Goal: Transaction & Acquisition: Purchase product/service

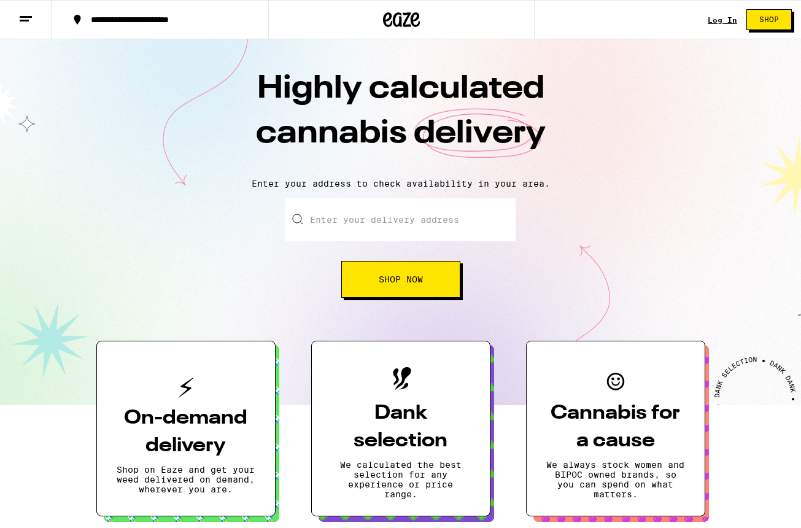
click at [111, 13] on button "**********" at bounding box center [160, 19] width 217 height 37
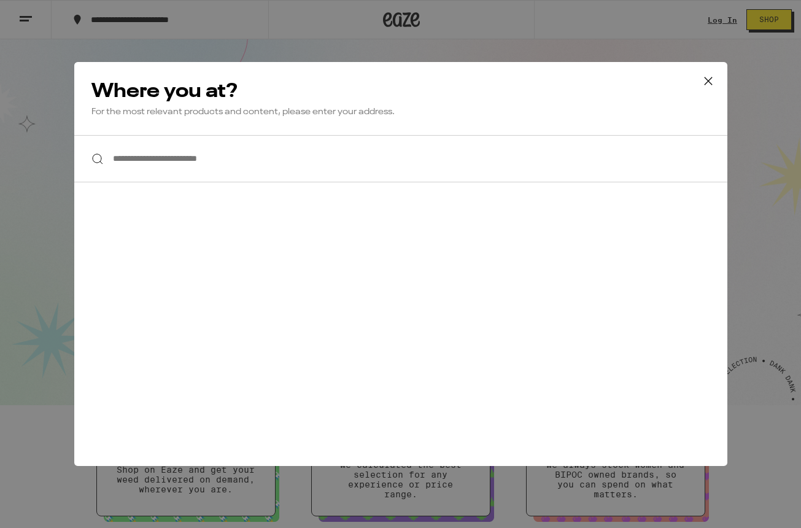
click at [157, 38] on div "**********" at bounding box center [400, 264] width 801 height 528
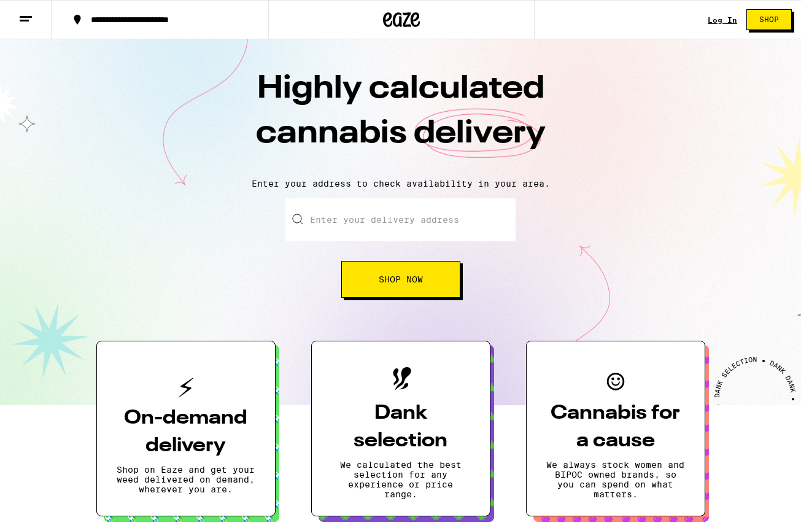
click at [26, 20] on line at bounding box center [24, 20] width 9 height 0
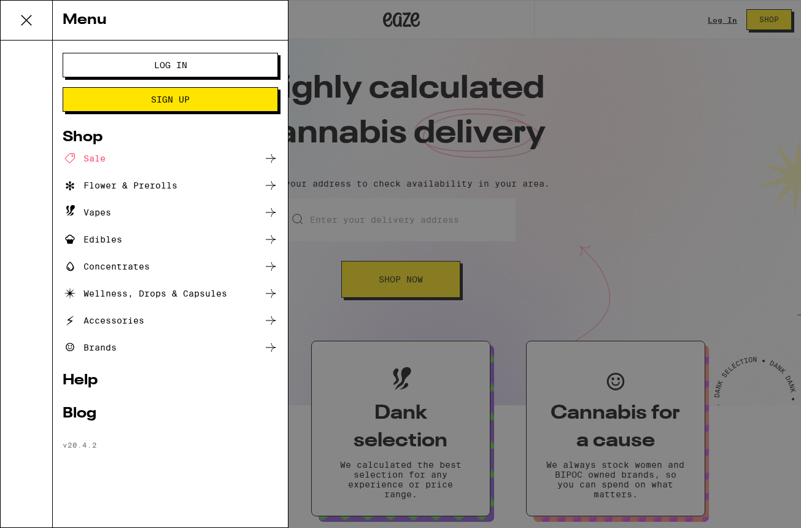
click at [158, 322] on div "Accessories" at bounding box center [171, 320] width 216 height 15
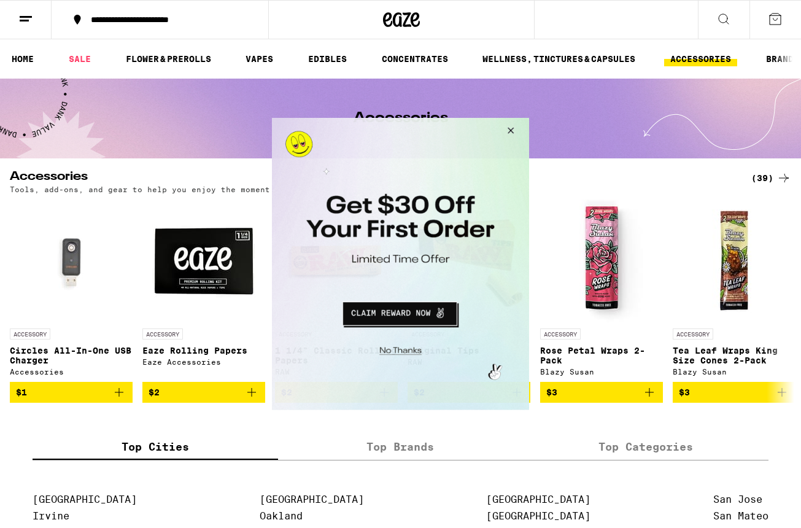
click at [510, 135] on button "Close Modal" at bounding box center [509, 132] width 33 height 29
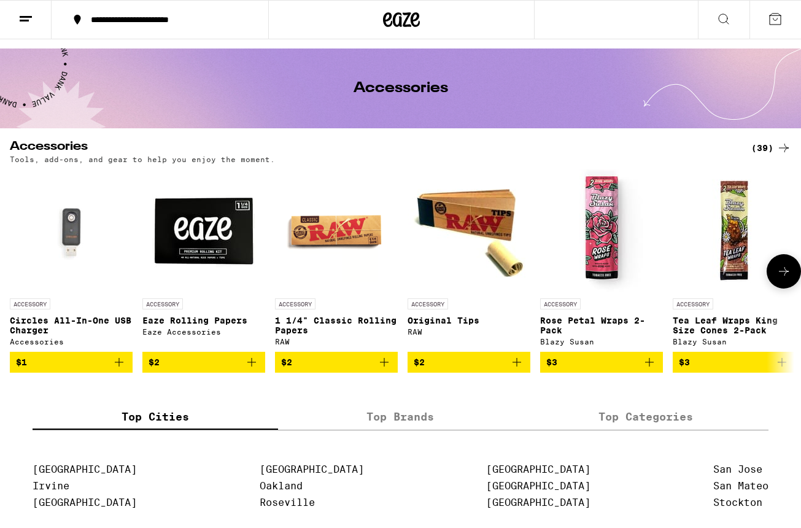
scroll to position [38, 0]
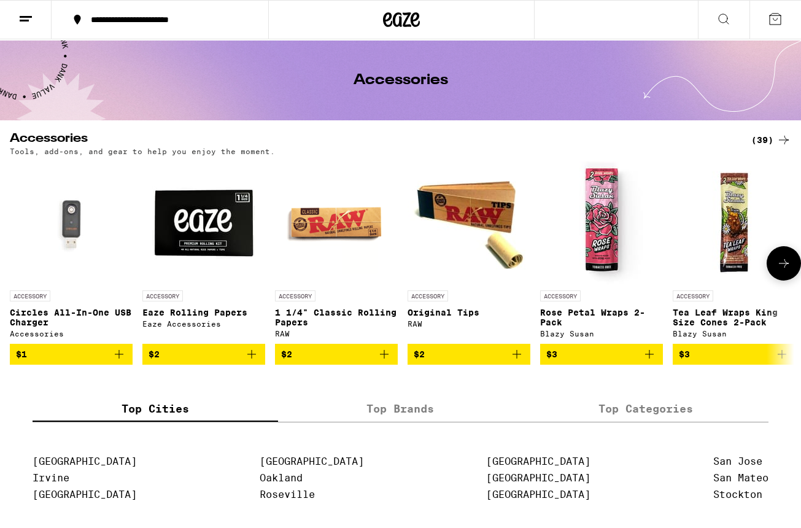
click at [775, 273] on button at bounding box center [784, 263] width 34 height 34
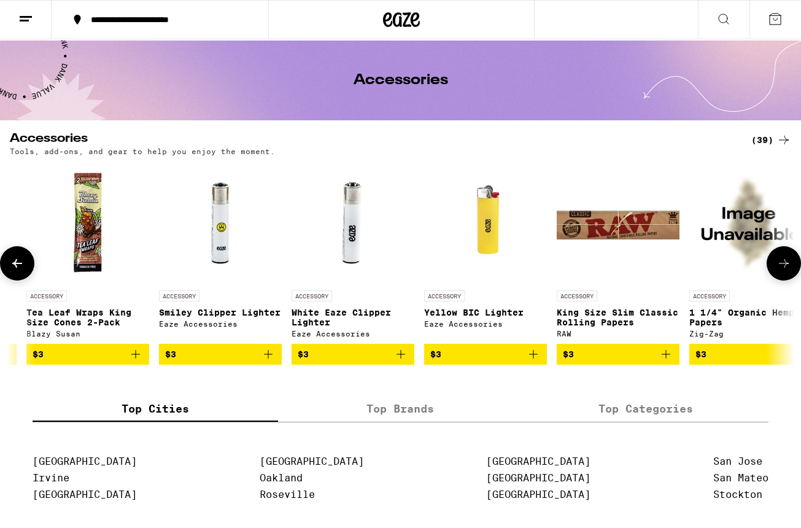
scroll to position [0, 648]
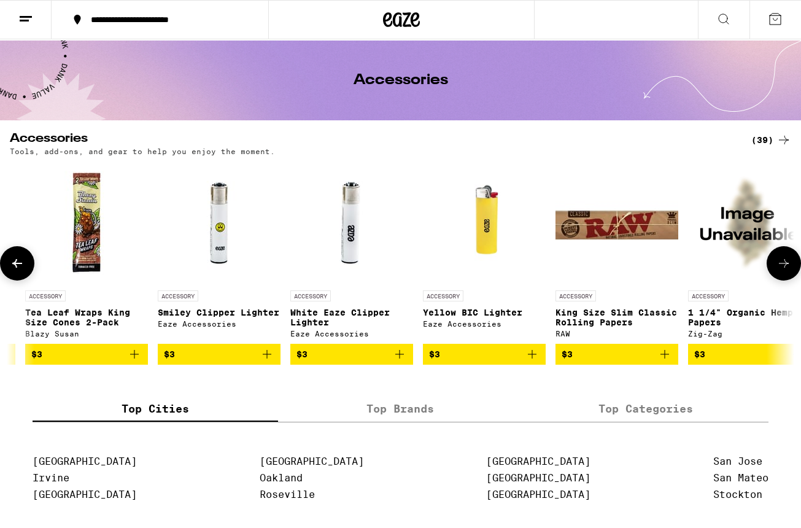
click at [774, 273] on button at bounding box center [784, 263] width 34 height 34
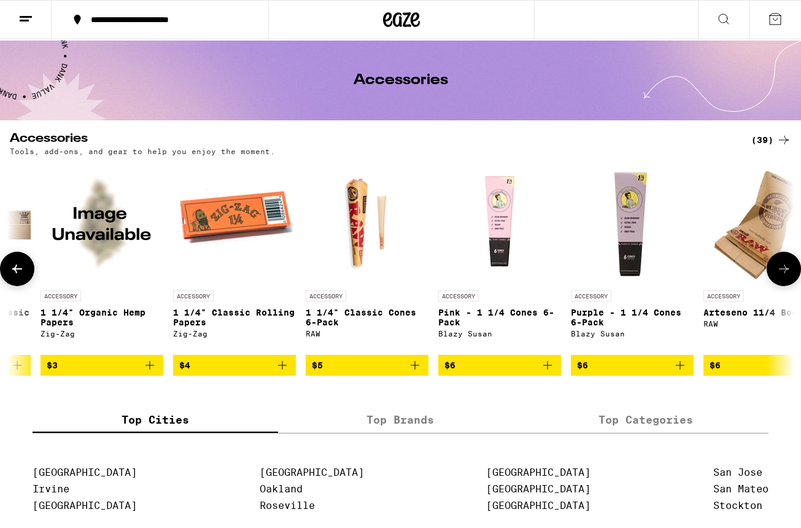
click at [774, 273] on button at bounding box center [784, 269] width 34 height 34
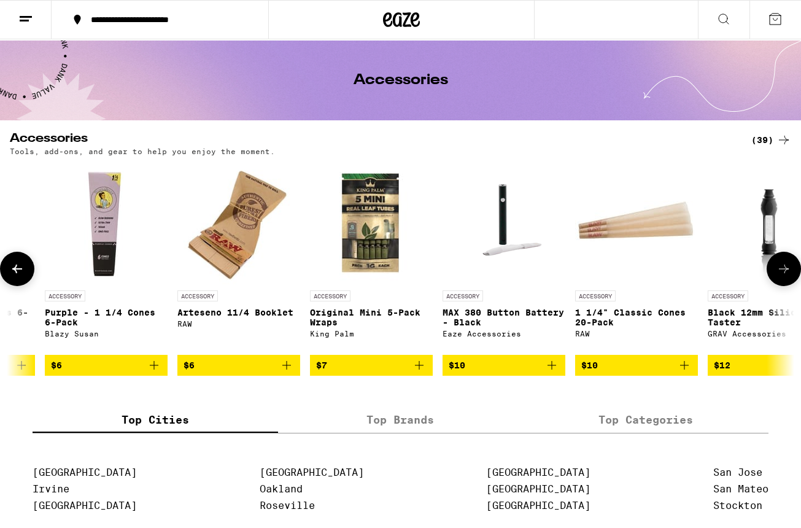
scroll to position [0, 1944]
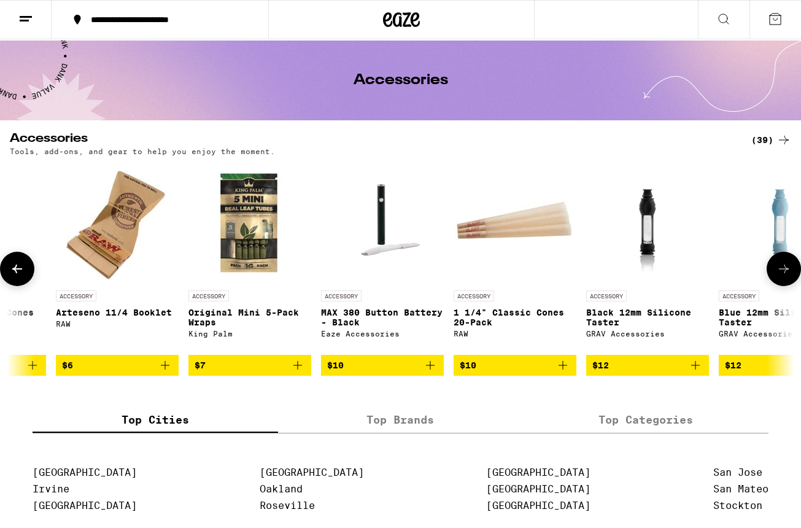
click at [775, 270] on button at bounding box center [784, 269] width 34 height 34
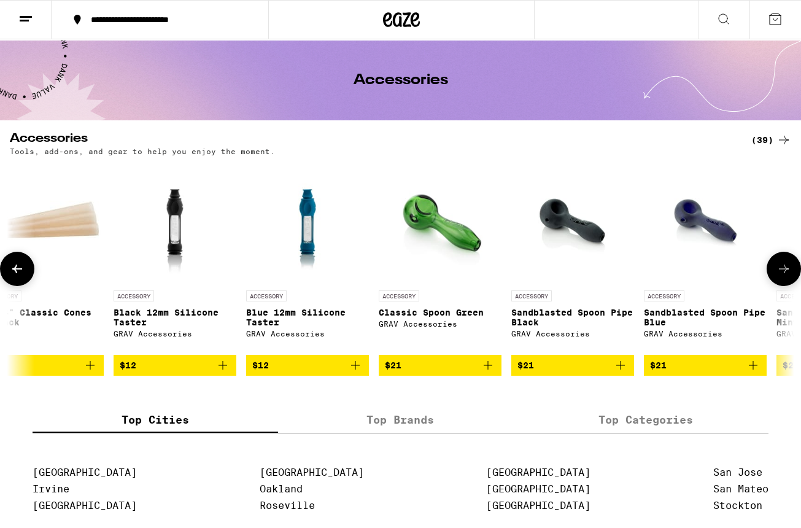
scroll to position [0, 2591]
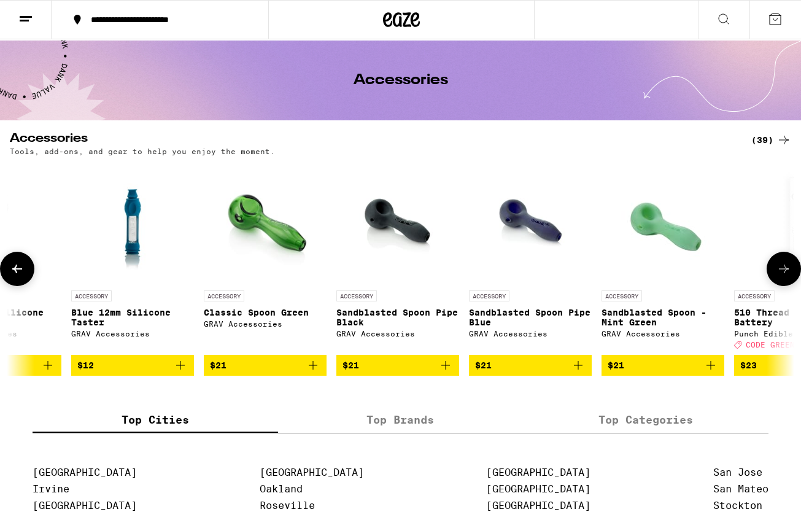
click at [777, 271] on icon at bounding box center [784, 269] width 15 height 15
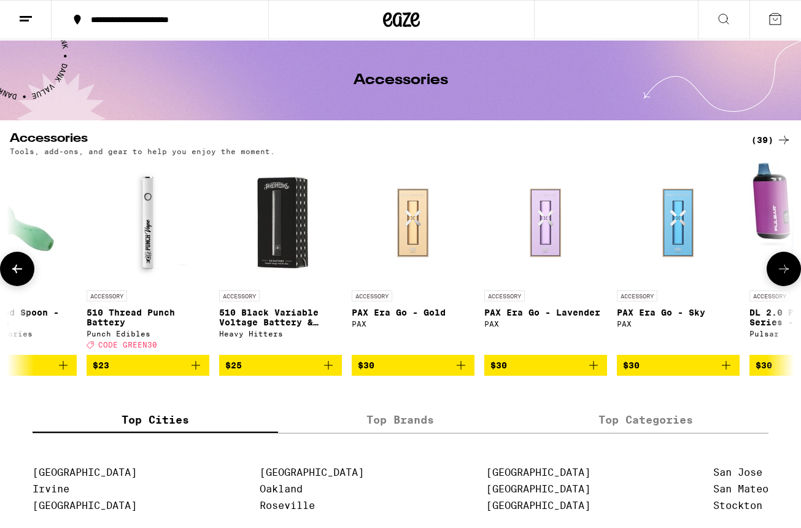
click at [777, 270] on icon at bounding box center [784, 269] width 15 height 15
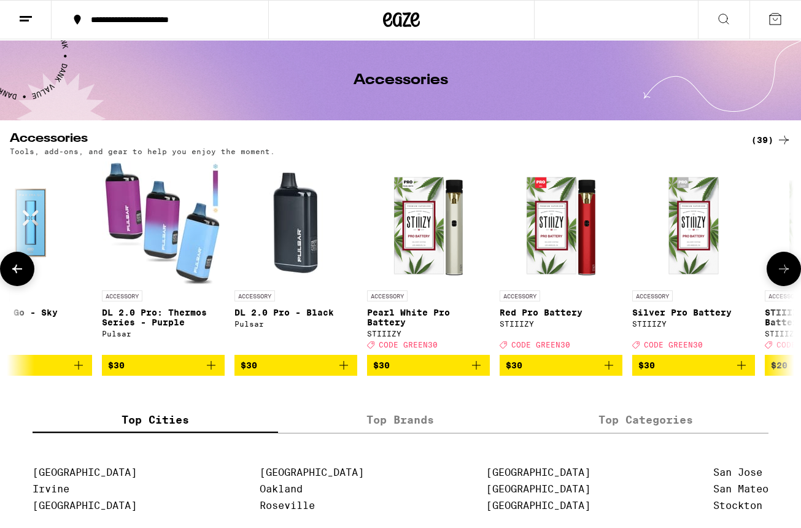
click at [788, 275] on icon at bounding box center [784, 269] width 15 height 15
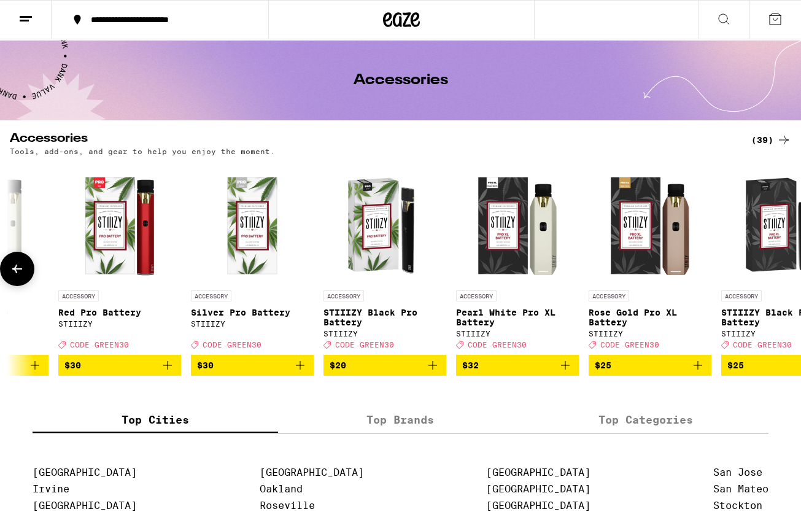
scroll to position [0, 4391]
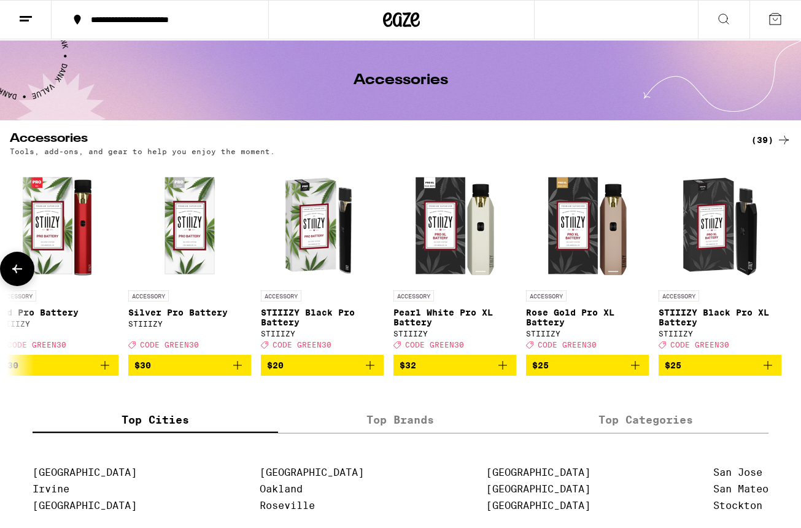
click at [788, 275] on div at bounding box center [784, 269] width 34 height 34
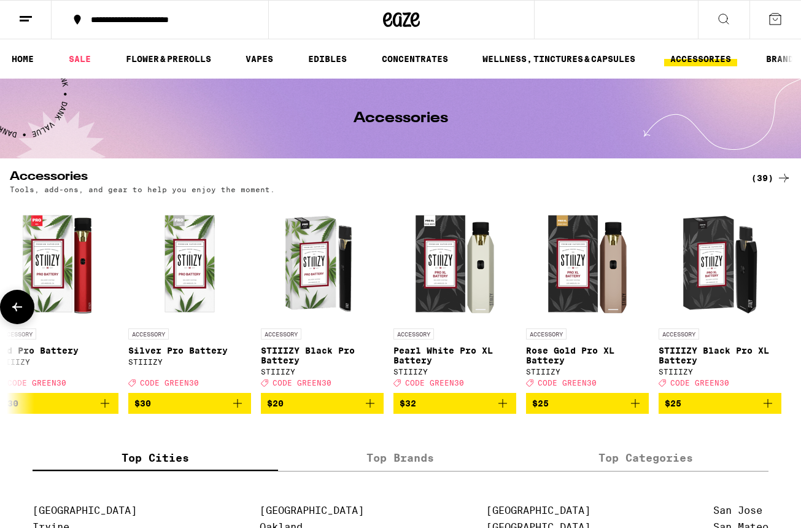
scroll to position [0, 0]
click at [331, 66] on link "EDIBLES" at bounding box center [327, 59] width 51 height 15
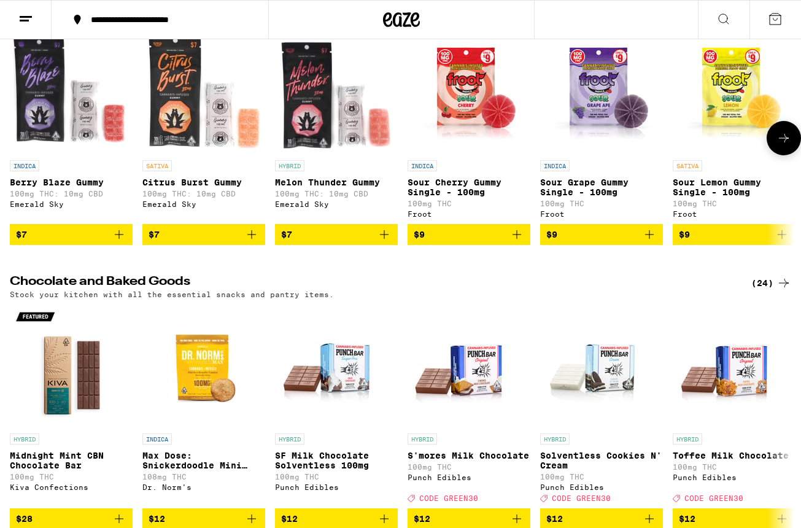
scroll to position [169, 0]
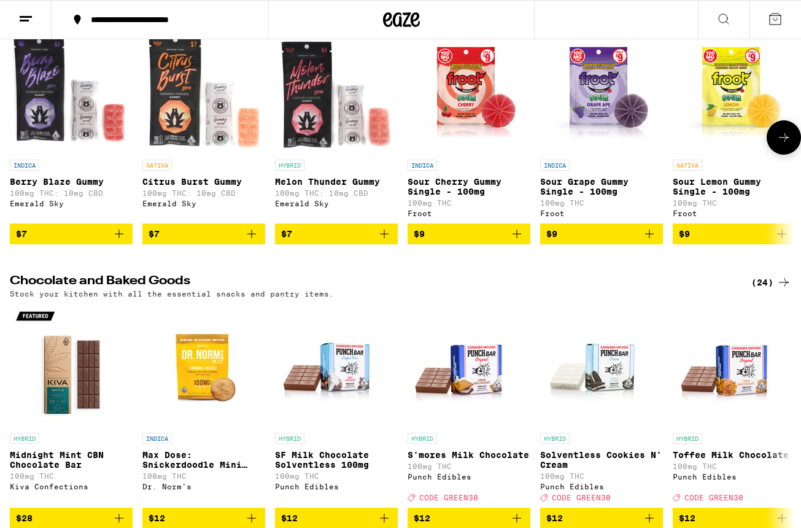
click at [780, 140] on icon at bounding box center [784, 137] width 15 height 15
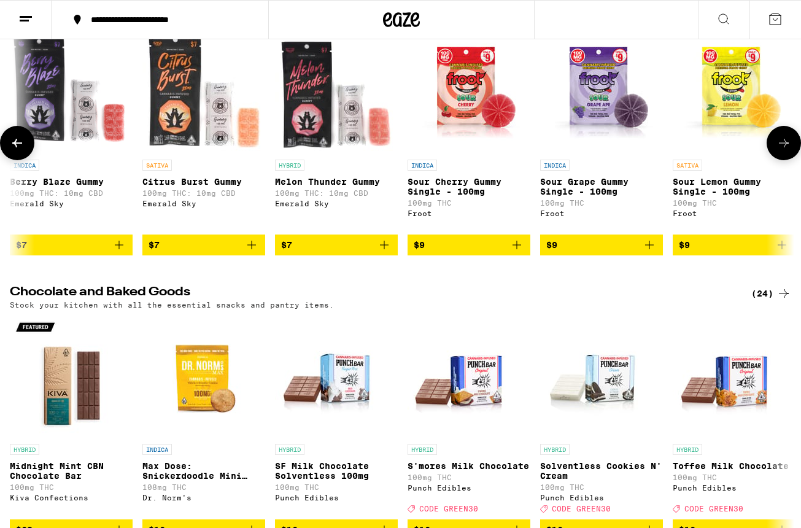
scroll to position [0, 648]
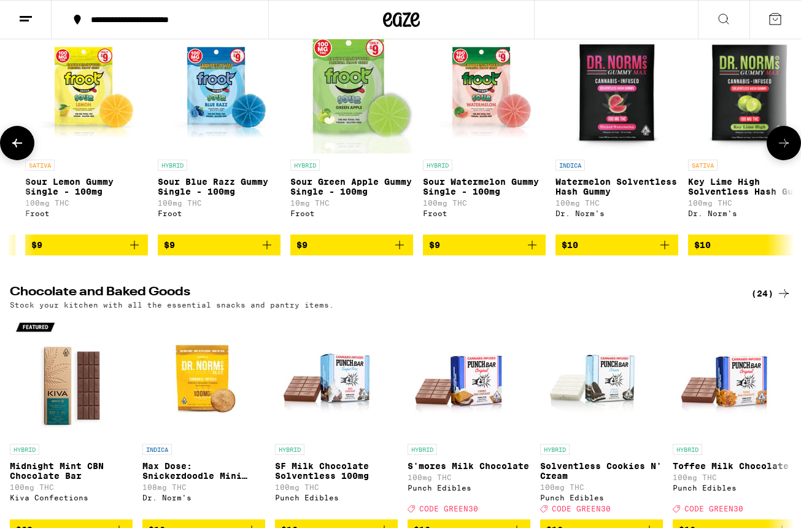
click at [780, 140] on button at bounding box center [784, 143] width 34 height 34
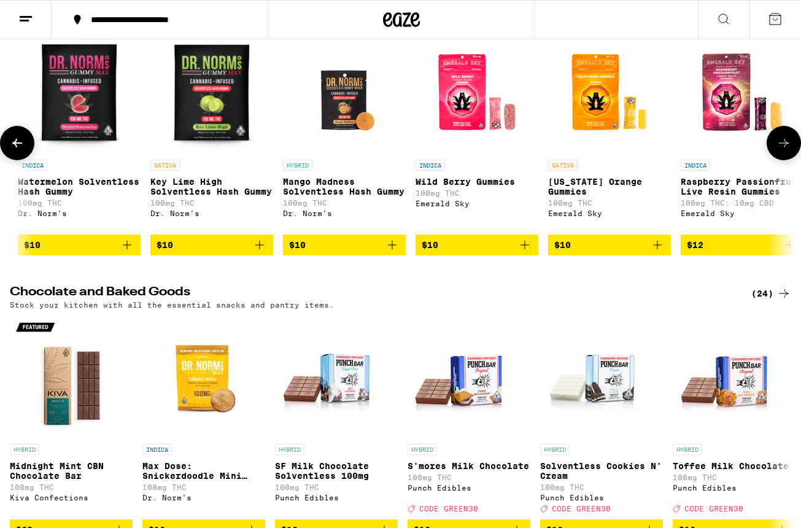
scroll to position [0, 1296]
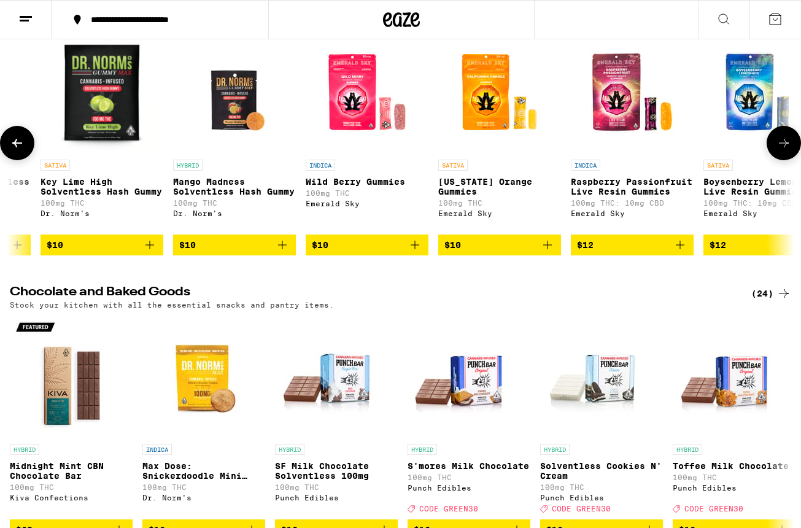
click at [780, 140] on button at bounding box center [784, 143] width 34 height 34
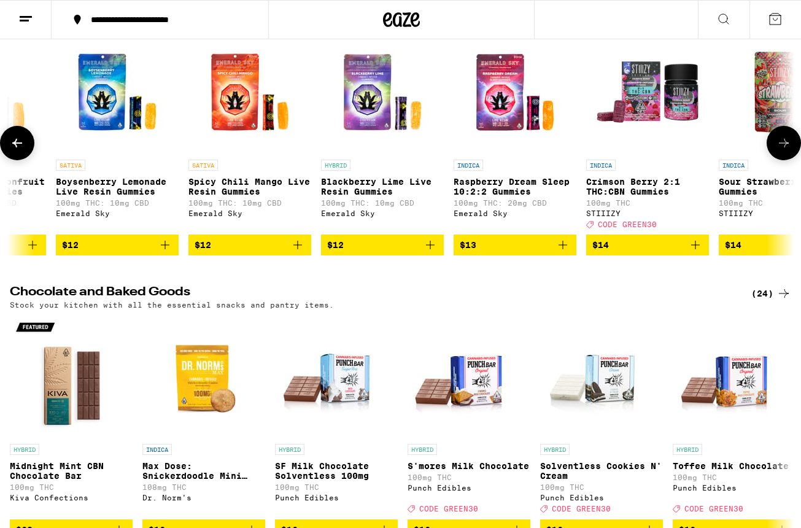
click at [780, 144] on icon at bounding box center [784, 143] width 15 height 15
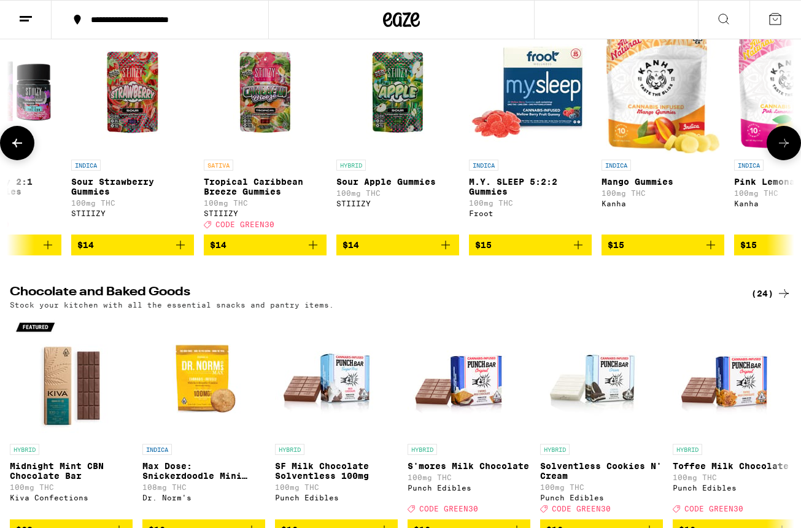
click at [780, 143] on icon at bounding box center [784, 143] width 15 height 15
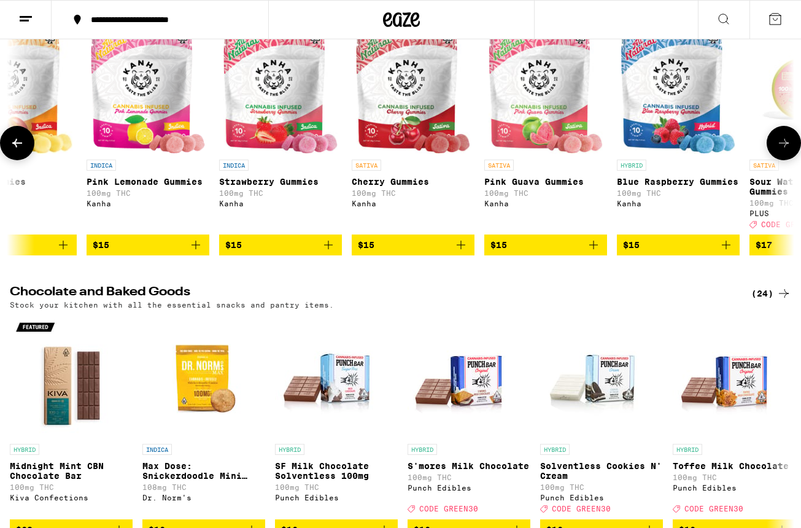
click at [780, 142] on icon at bounding box center [784, 143] width 15 height 15
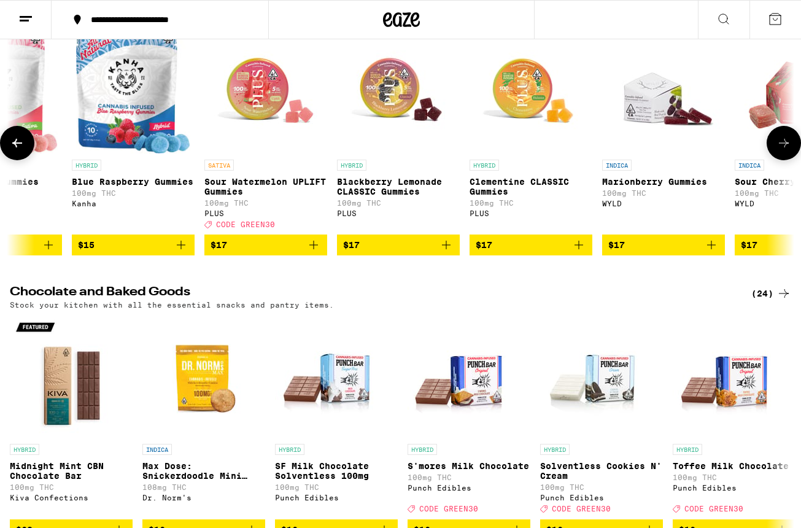
scroll to position [0, 3887]
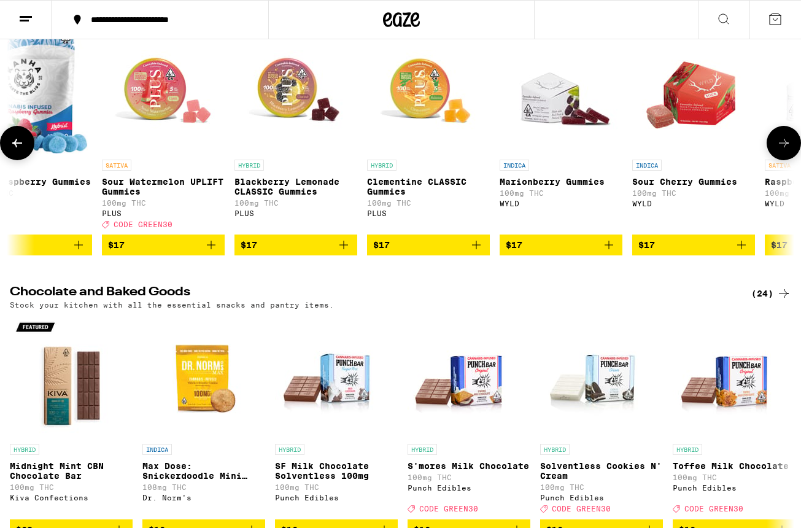
click at [20, 150] on icon at bounding box center [17, 143] width 15 height 15
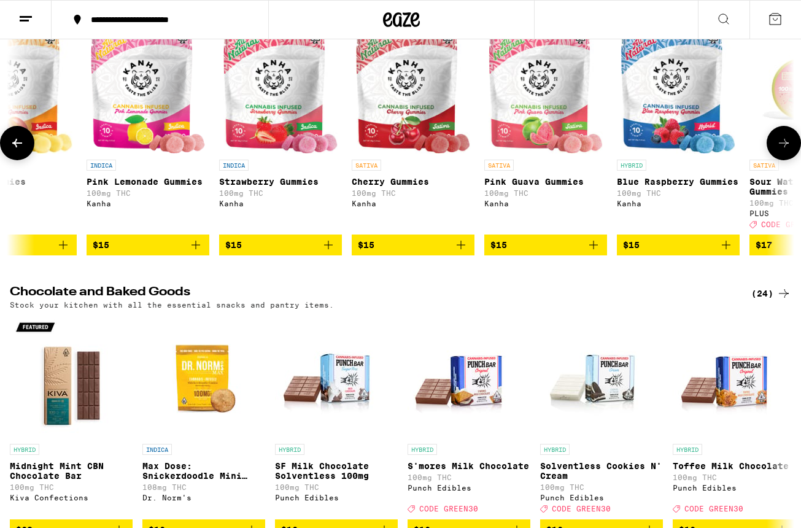
click at [21, 150] on icon at bounding box center [17, 143] width 15 height 15
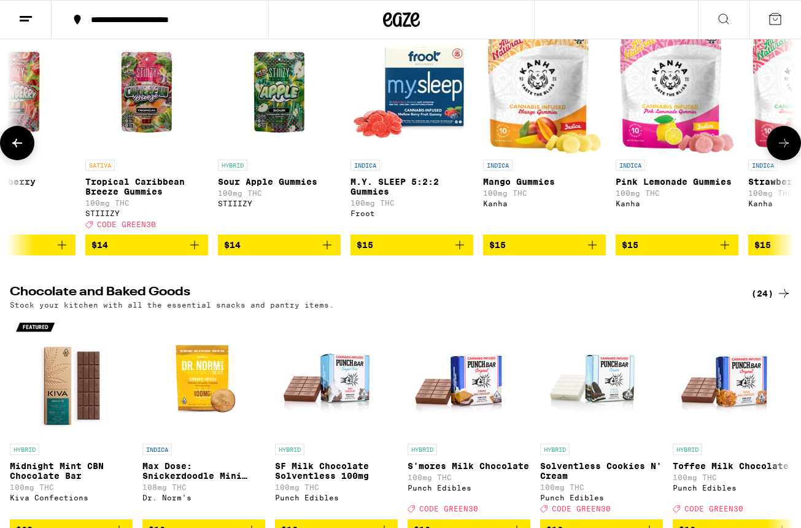
scroll to position [0, 2591]
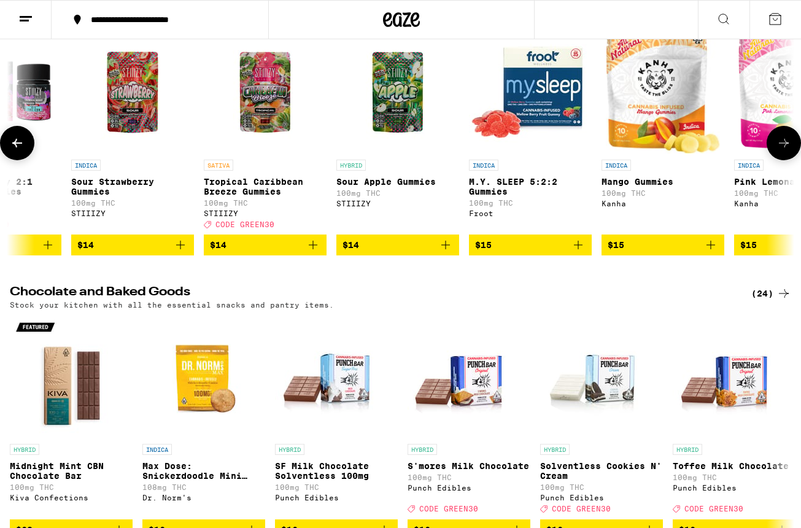
click at [26, 159] on button at bounding box center [17, 143] width 34 height 34
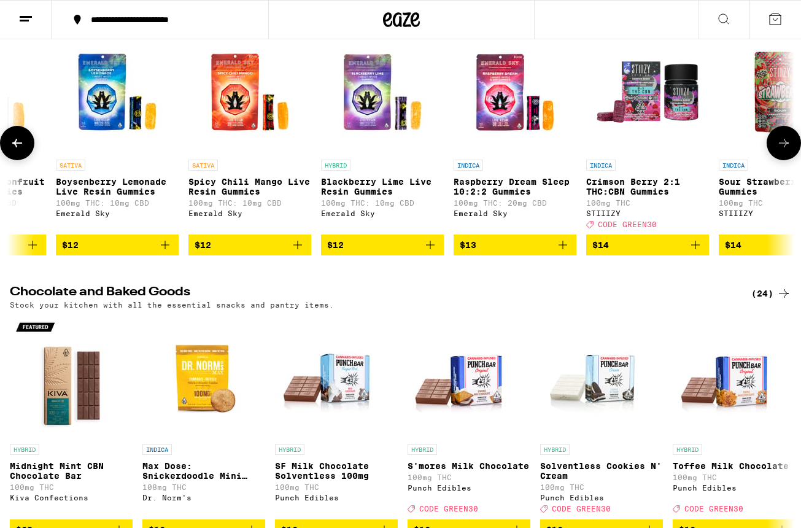
click at [28, 160] on button at bounding box center [17, 143] width 34 height 34
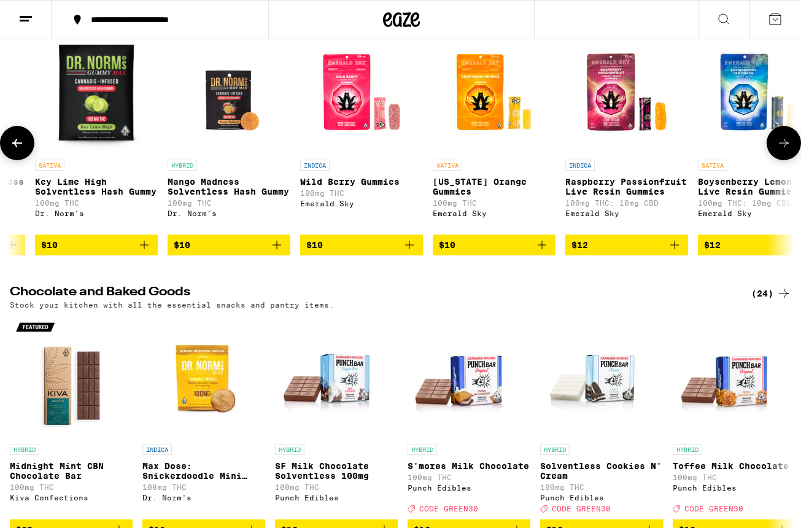
scroll to position [0, 1296]
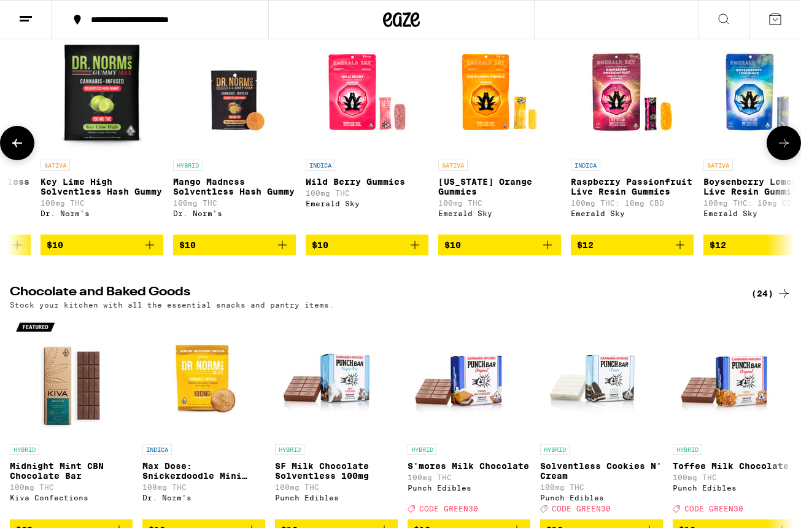
click at [32, 160] on div at bounding box center [17, 143] width 34 height 34
click at [29, 22] on icon at bounding box center [25, 19] width 15 height 15
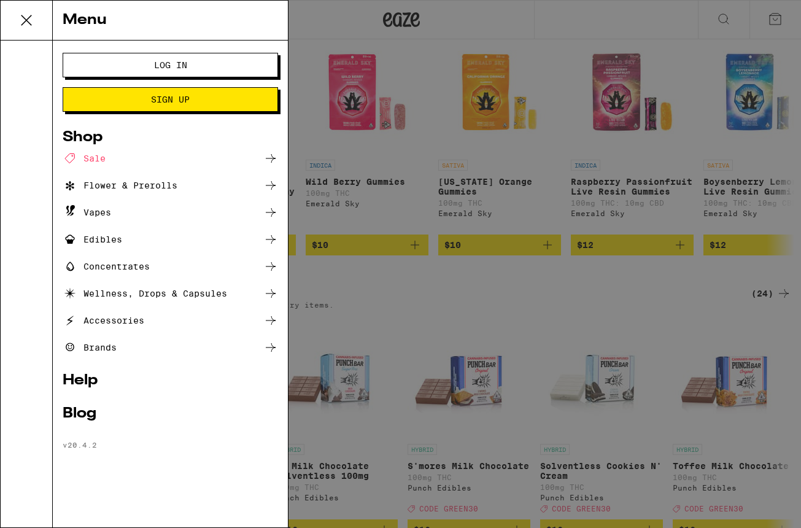
click at [122, 186] on div "Flower & Prerolls" at bounding box center [120, 185] width 115 height 15
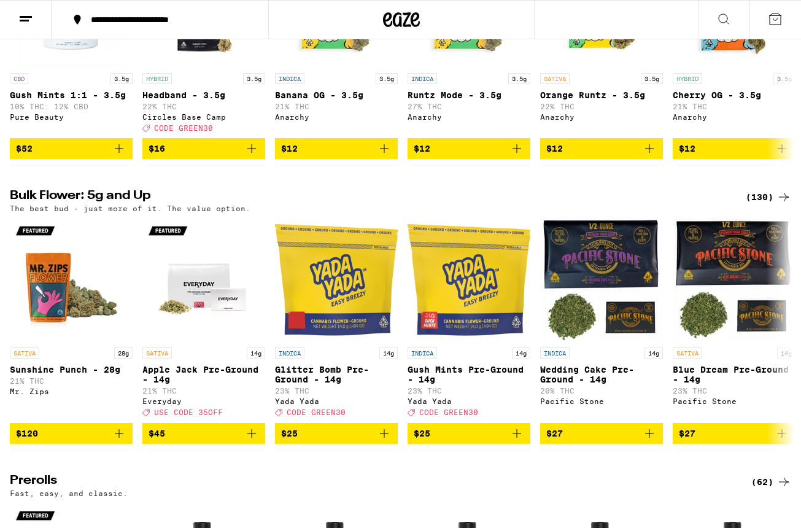
scroll to position [257, 0]
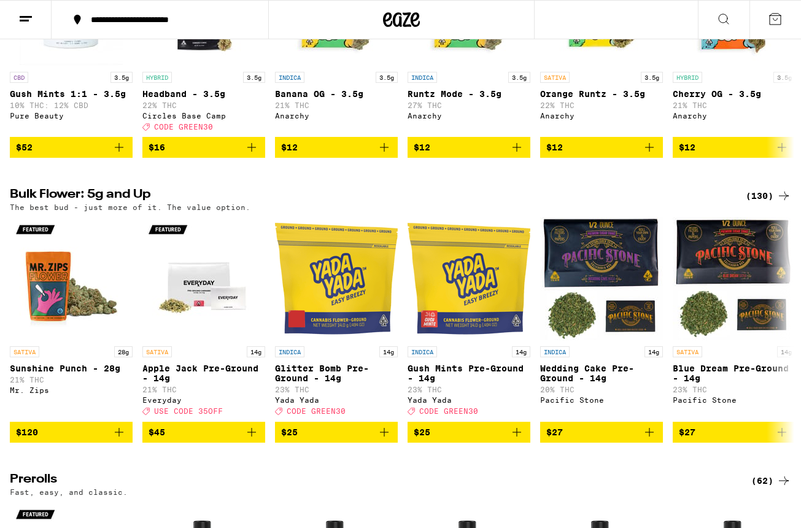
click at [776, 203] on div "(130)" at bounding box center [768, 196] width 45 height 15
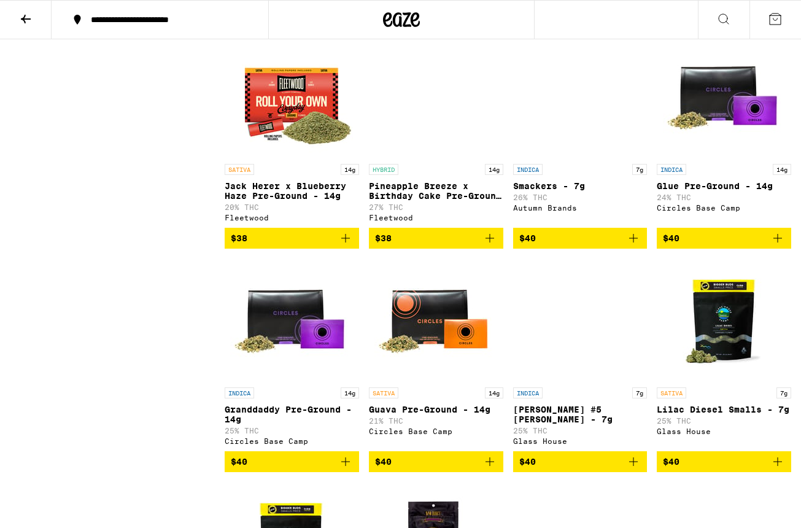
scroll to position [1240, 0]
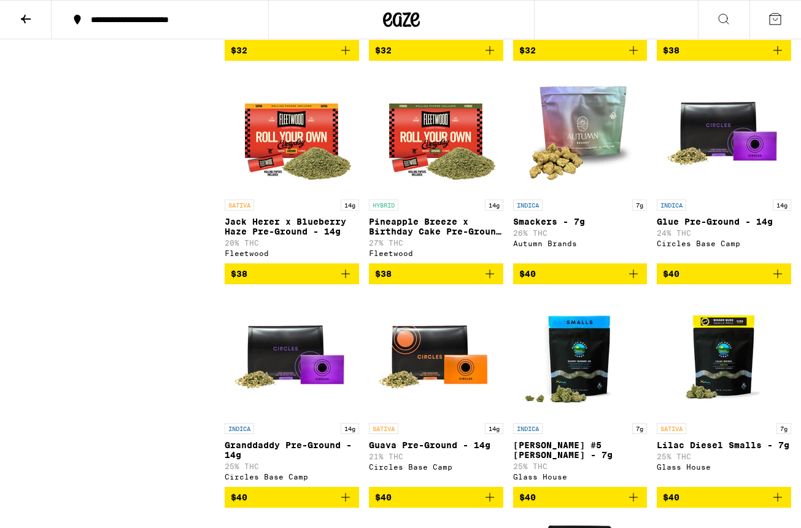
click at [23, 20] on icon at bounding box center [25, 19] width 15 height 15
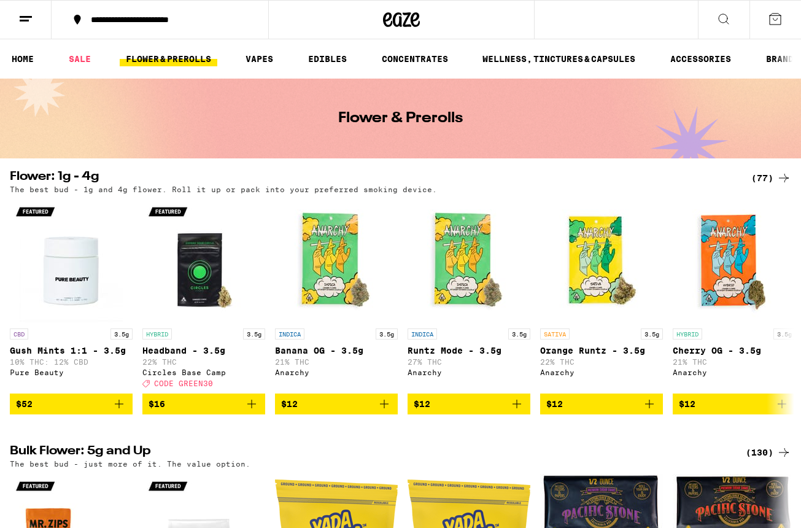
click at [20, 23] on icon at bounding box center [25, 19] width 15 height 15
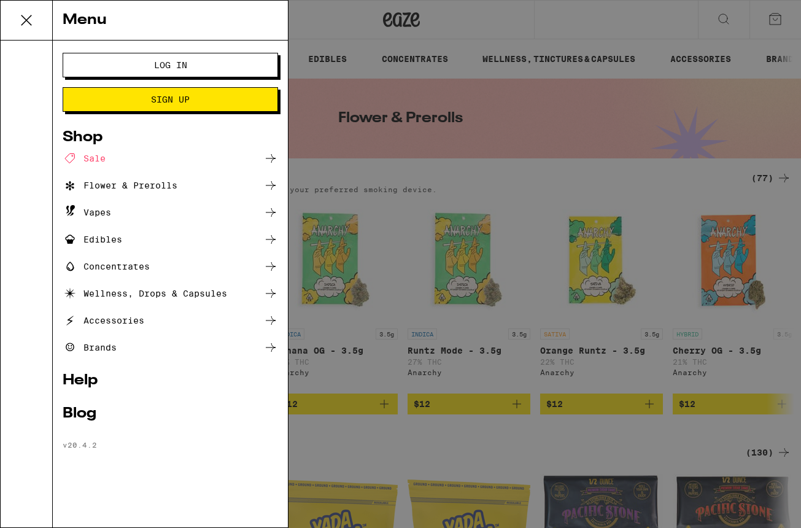
click at [339, 160] on div "Menu Log In Sign Up Shop Sale Flower & Prerolls Vapes Edibles Concentrates Well…" at bounding box center [400, 264] width 801 height 528
